Goal: Information Seeking & Learning: Learn about a topic

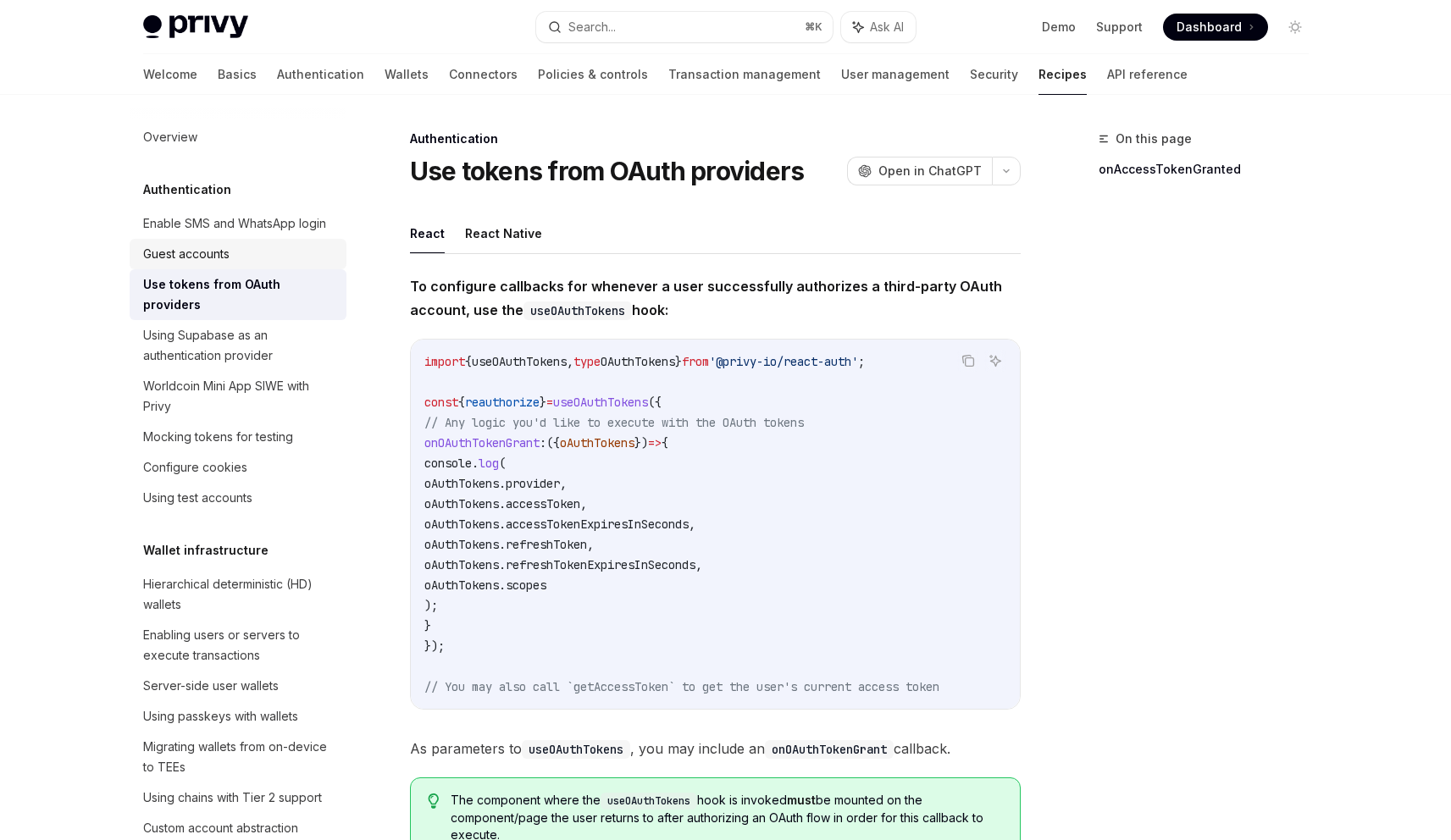
click at [195, 264] on div "Guest accounts" at bounding box center [186, 254] width 86 height 20
type textarea "*"
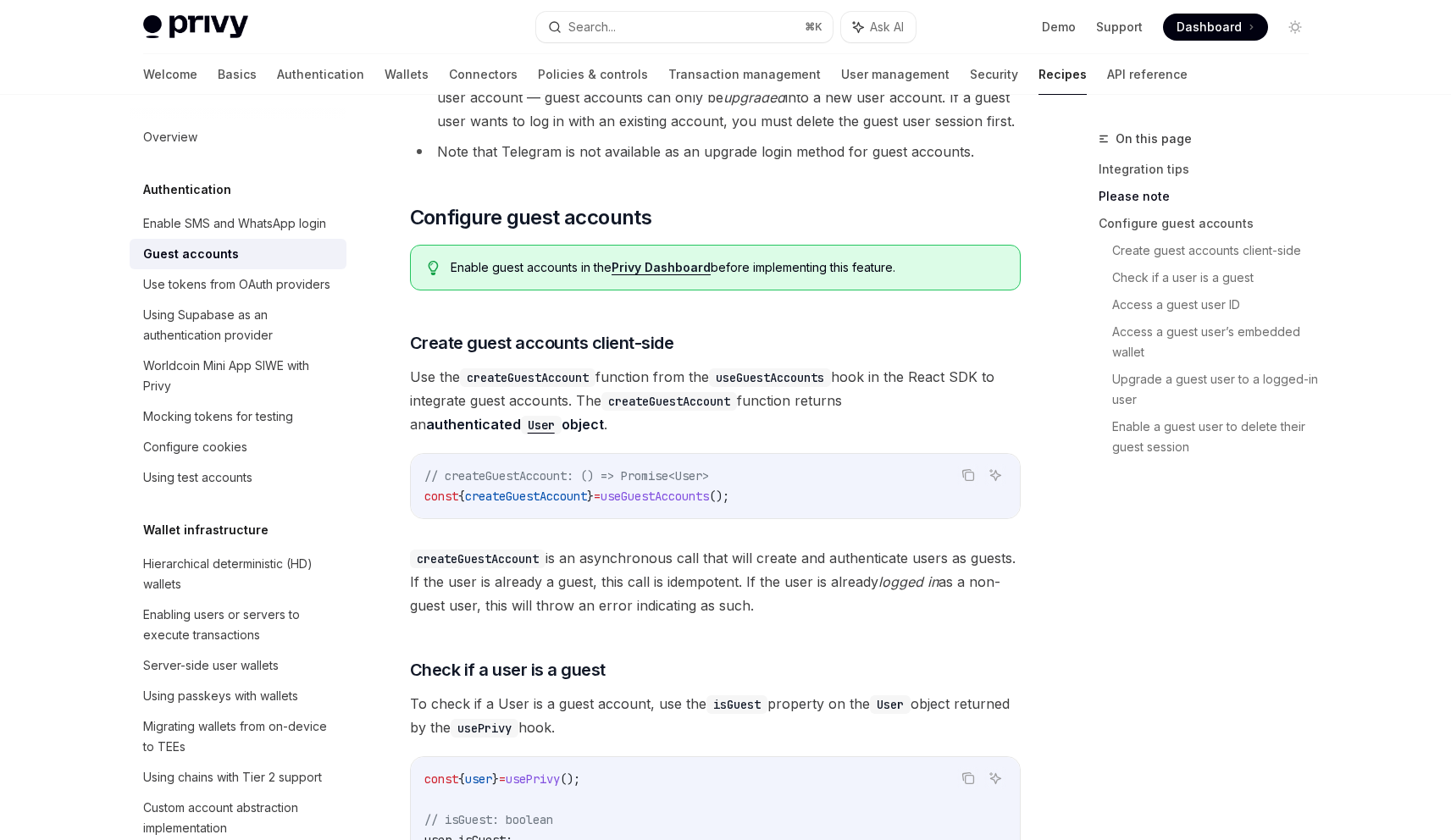
scroll to position [667, 0]
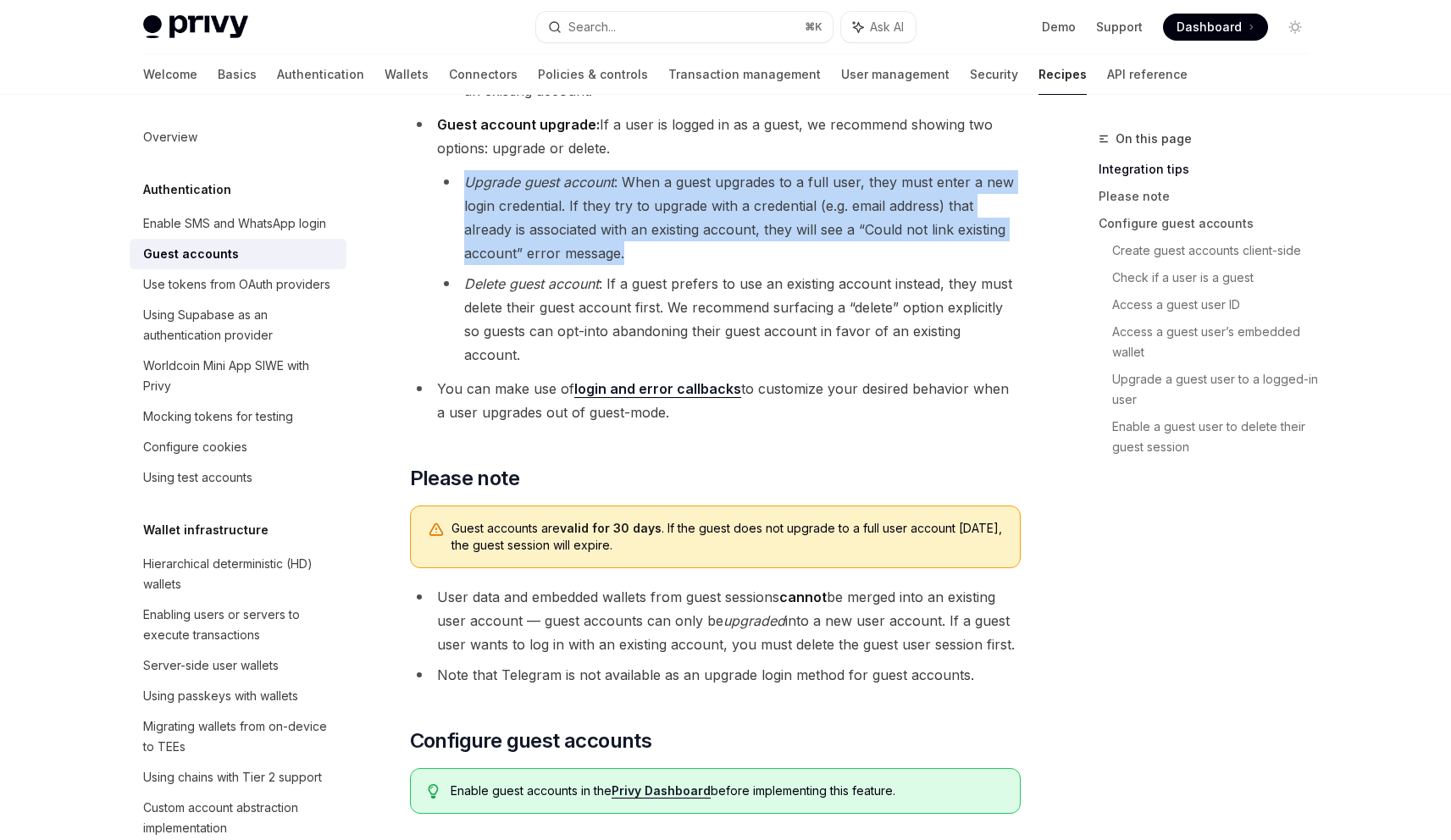
drag, startPoint x: 467, startPoint y: 152, endPoint x: 651, endPoint y: 227, distance: 198.7
click at [651, 227] on li "Upgrade guest account : When a guest upgrades to a full user, they must enter a…" at bounding box center [729, 218] width 584 height 95
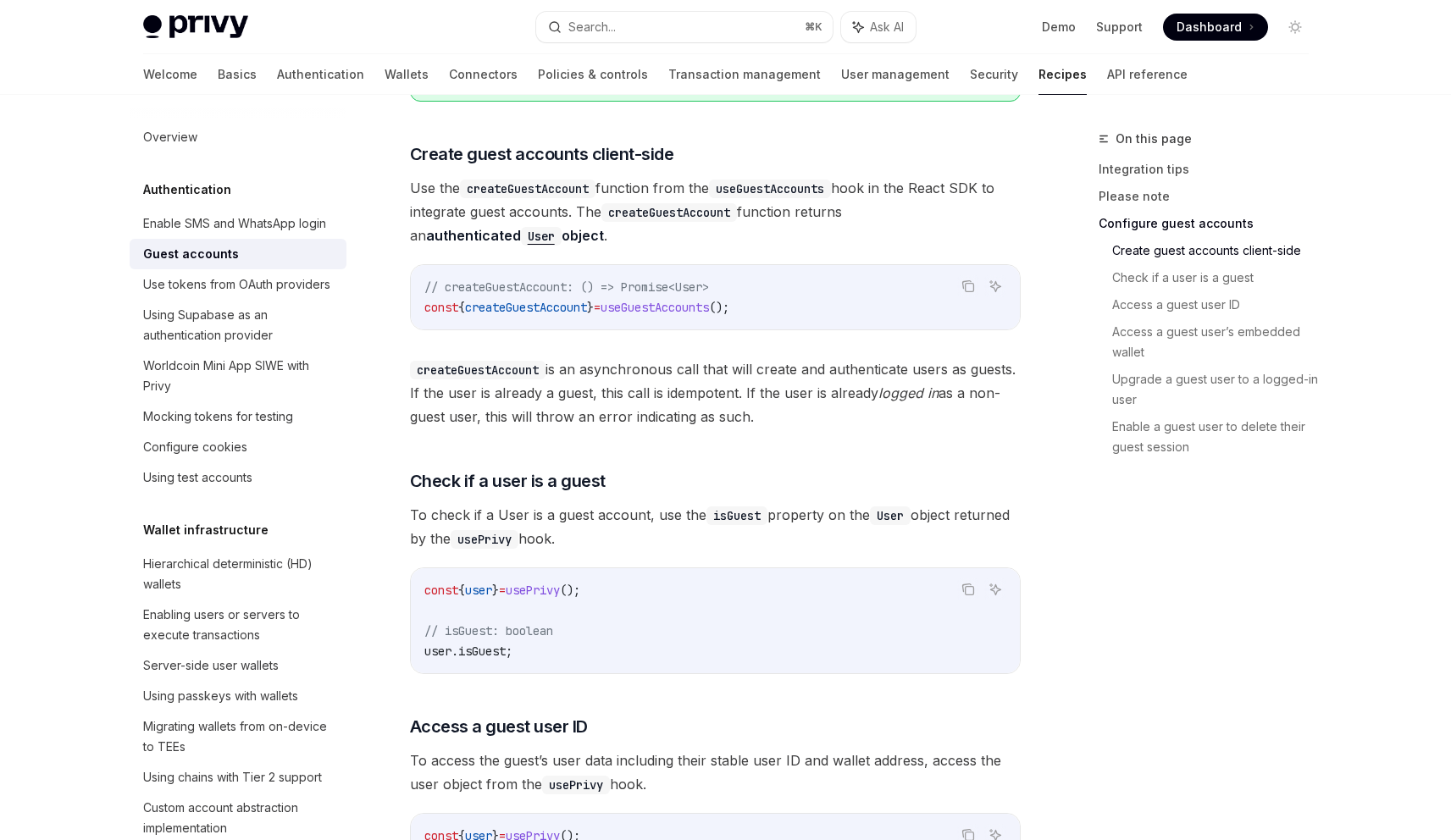
scroll to position [1478, 0]
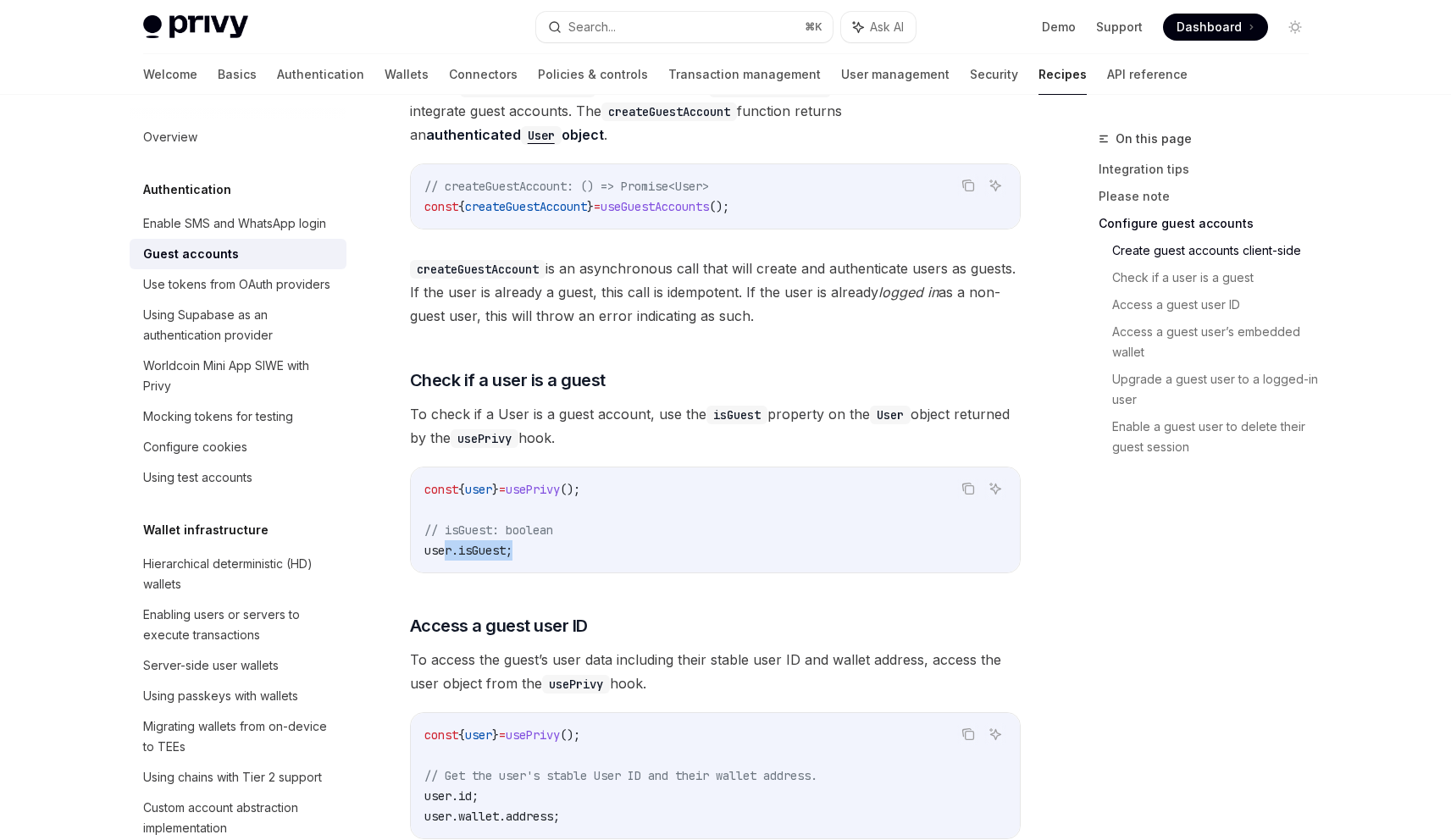
drag, startPoint x: 448, startPoint y: 502, endPoint x: 538, endPoint y: 507, distance: 90.1
click at [537, 507] on code "const { user } = usePrivy (); // isGuest: boolean user . isGuest ;" at bounding box center [715, 520] width 582 height 81
click at [539, 507] on code "const { user } = usePrivy (); // isGuest: boolean user . isGuest ;" at bounding box center [715, 520] width 582 height 81
click at [560, 482] on span "usePrivy" at bounding box center [533, 489] width 54 height 16
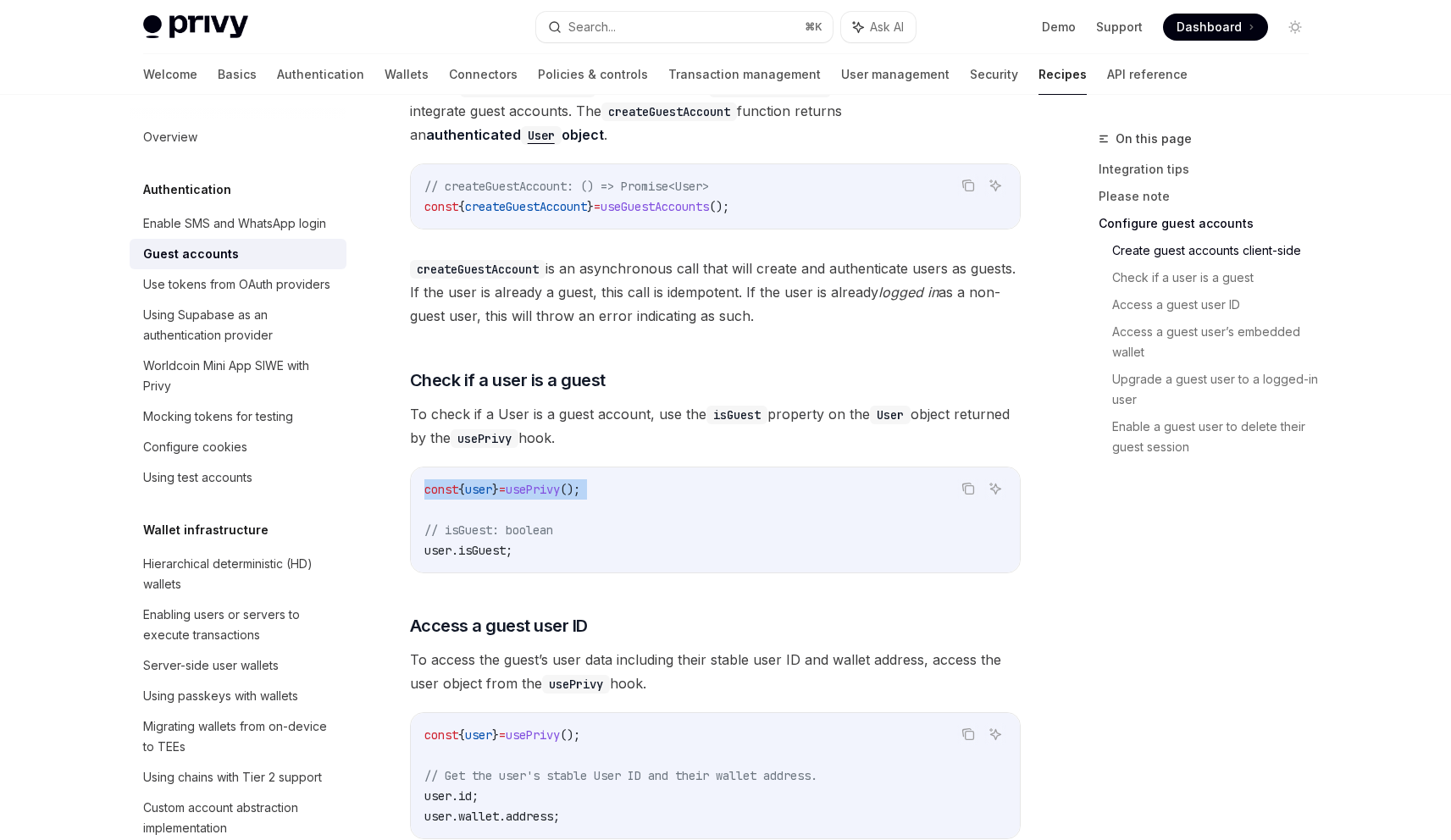
click at [560, 482] on span "usePrivy" at bounding box center [533, 489] width 54 height 16
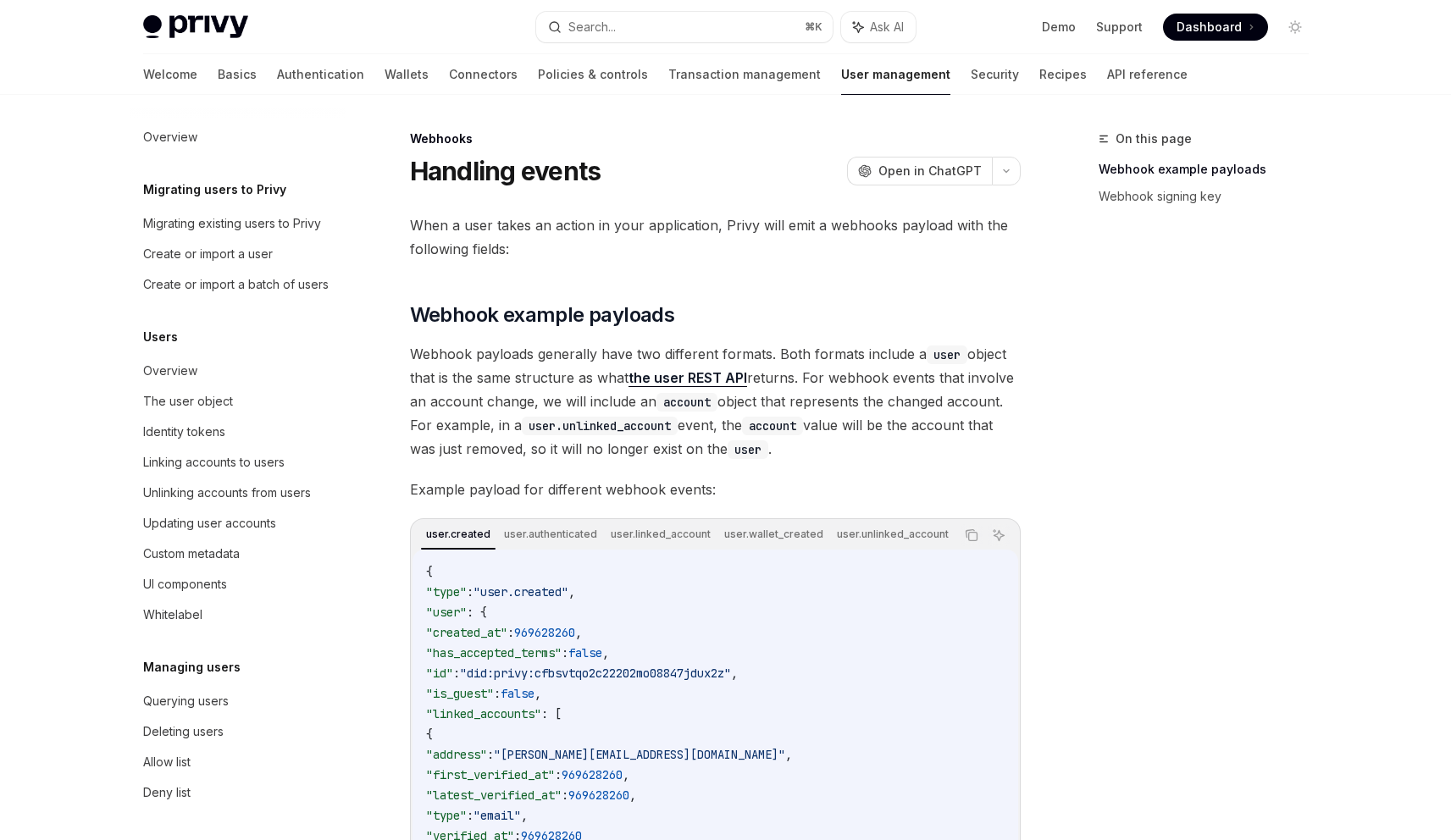
scroll to position [333, 0]
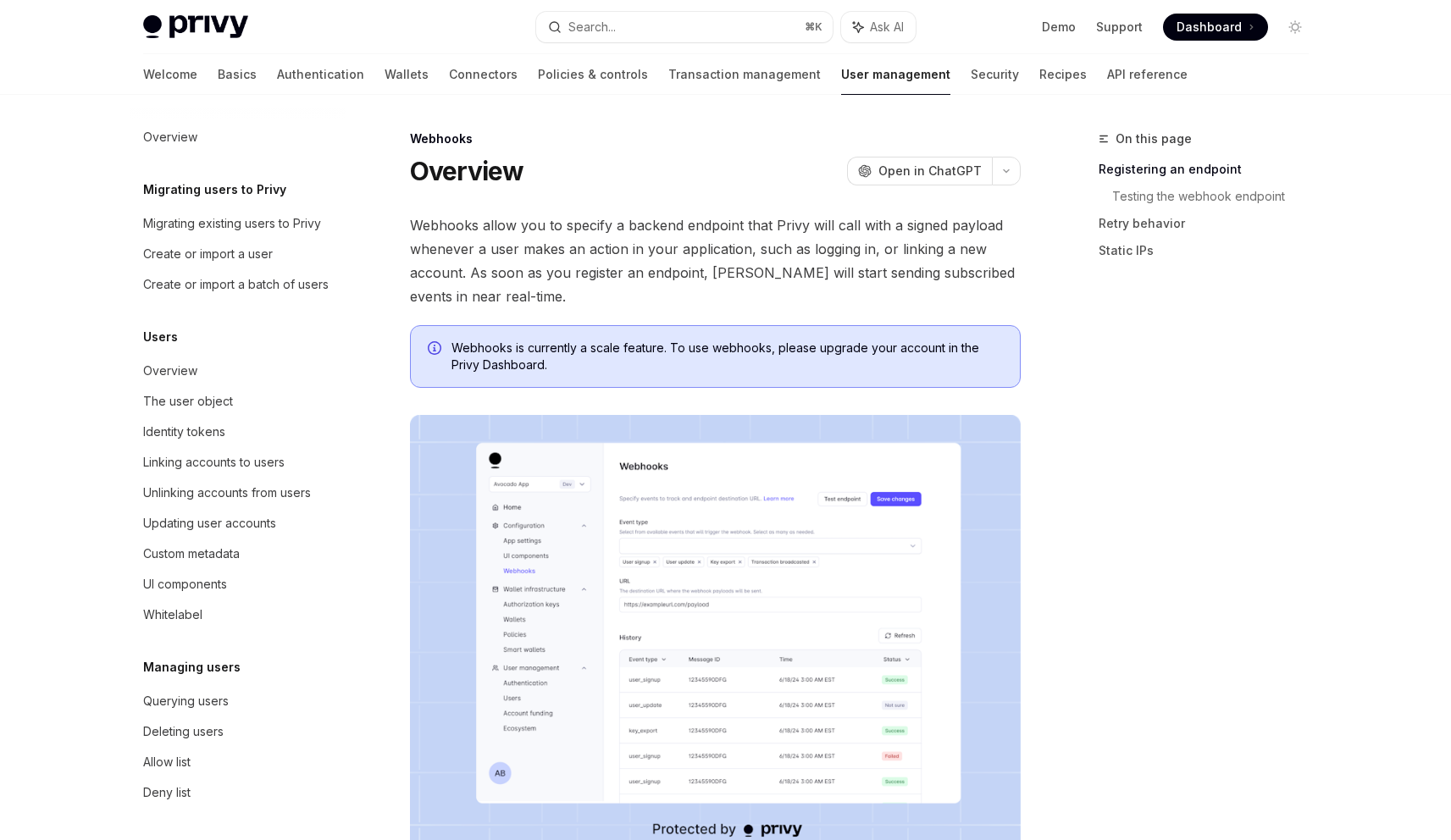
scroll to position [665, 0]
